Goal: Find contact information

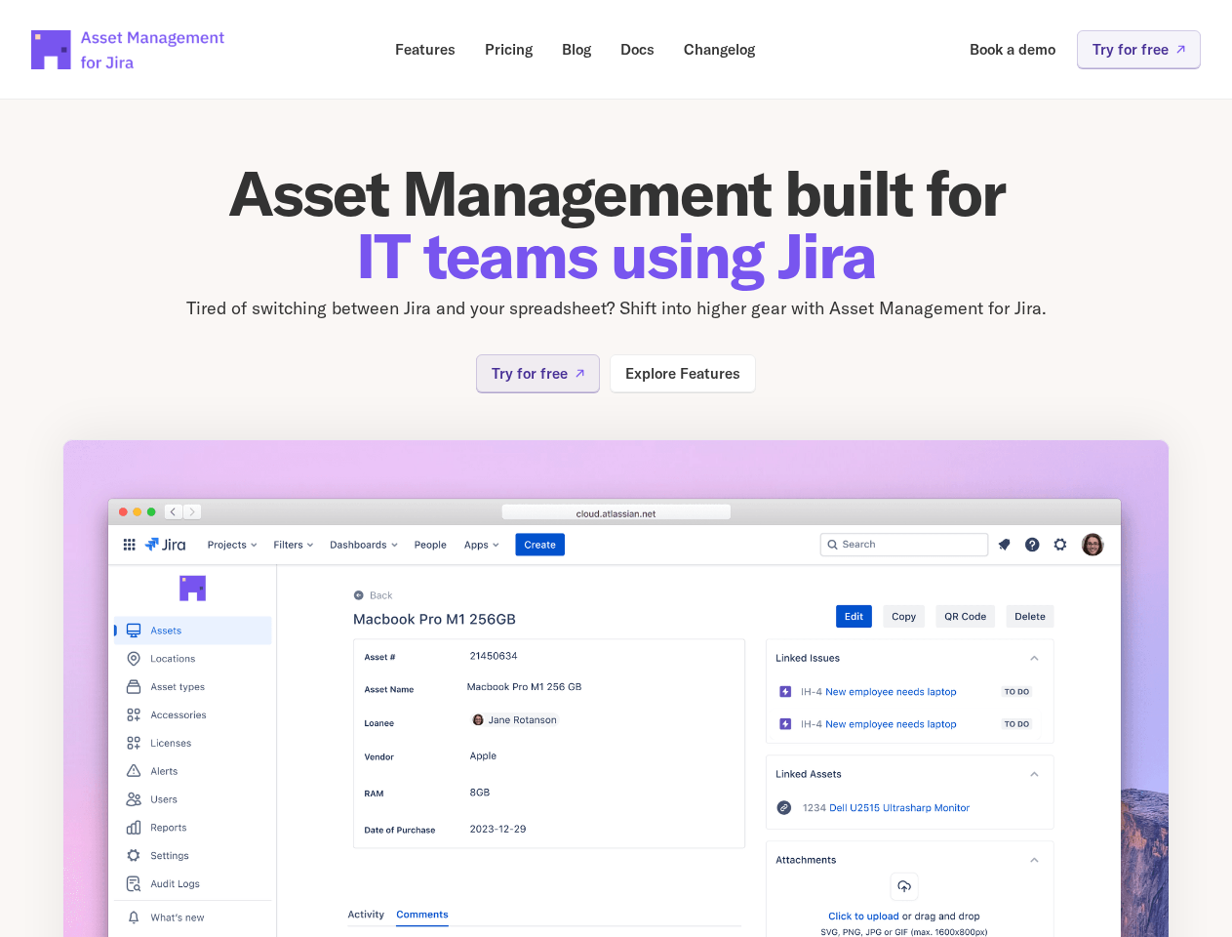
click at [616, 468] on img at bounding box center [616, 720] width 1108 height 563
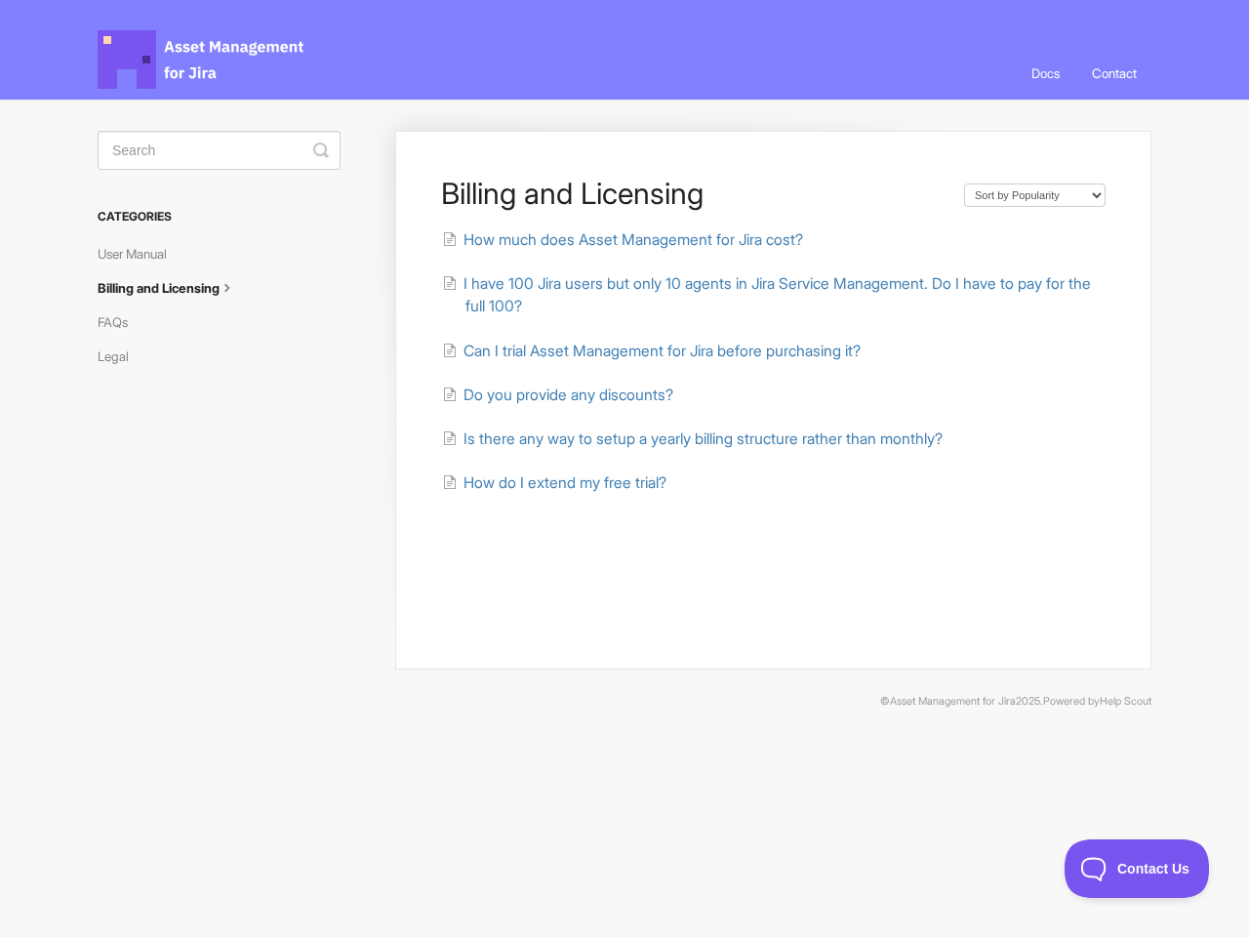
click at [1112, 73] on link "Contact" at bounding box center [1114, 73] width 74 height 53
click at [321, 150] on icon "submit" at bounding box center [321, 150] width 16 height 16
click at [1137, 868] on span "Contact Us" at bounding box center [1137, 869] width 144 height 14
